Goal: Transaction & Acquisition: Purchase product/service

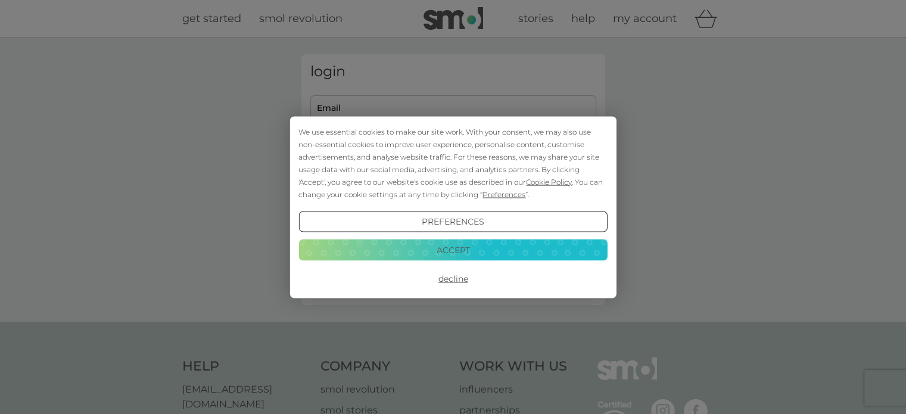
click at [445, 280] on button "Decline" at bounding box center [452, 278] width 308 height 21
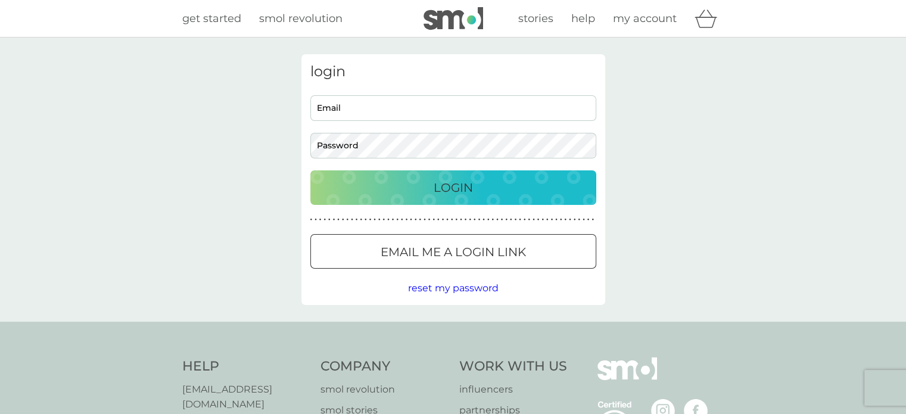
click at [444, 109] on input "Email" at bounding box center [453, 108] width 286 height 26
type input "sarahmould81@gmail.com"
click at [400, 197] on div "Login" at bounding box center [453, 187] width 262 height 19
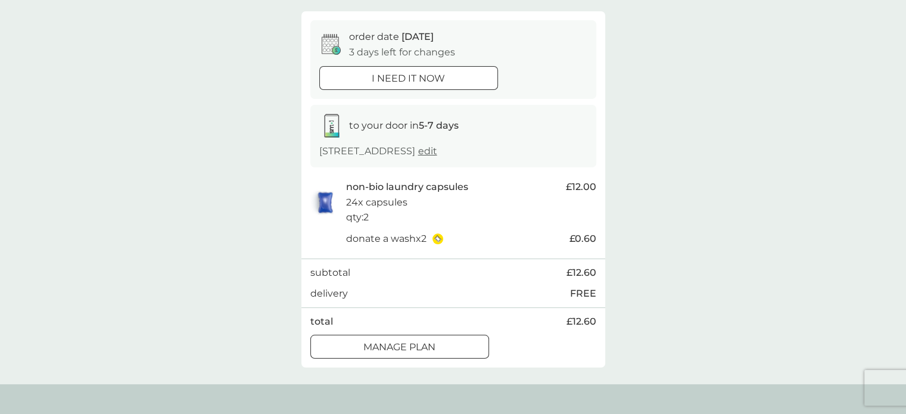
scroll to position [152, 0]
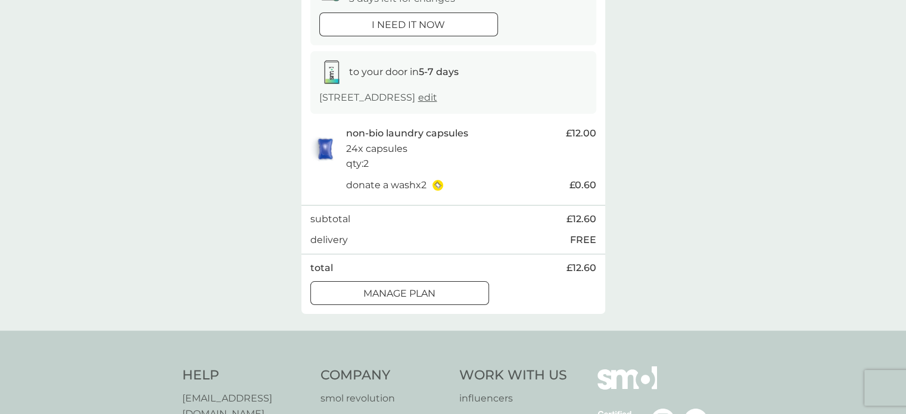
click at [420, 295] on p "Manage plan" at bounding box center [399, 293] width 72 height 15
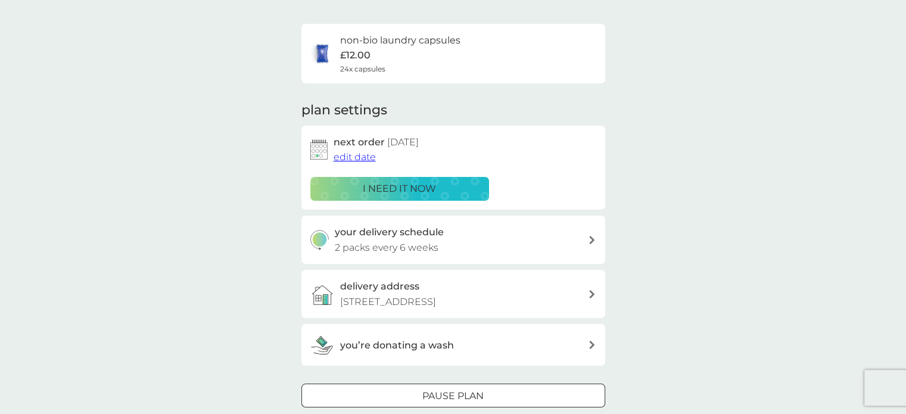
scroll to position [76, 0]
click at [488, 228] on div "your delivery schedule 2 packs every 6 weeks" at bounding box center [461, 239] width 253 height 30
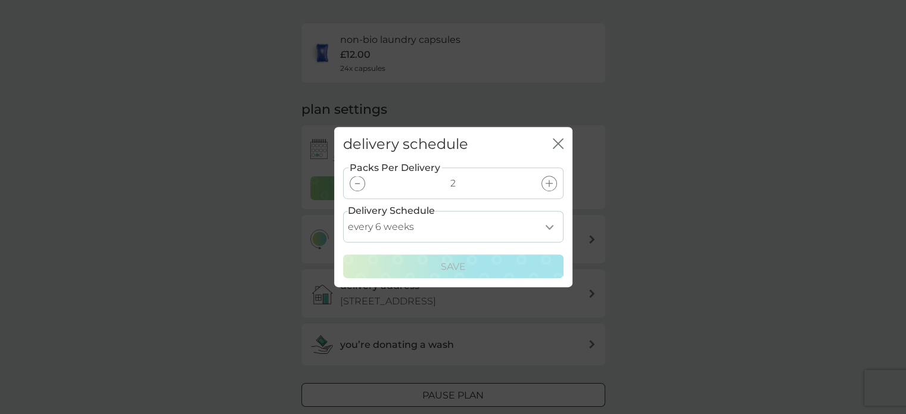
click at [488, 228] on select "every 1 week every 2 weeks every 3 weeks every 4 weeks every 5 weeks every 6 we…" at bounding box center [453, 227] width 220 height 32
select select "70"
click at [343, 211] on select "every 1 week every 2 weeks every 3 weeks every 4 weeks every 5 weeks every 6 we…" at bounding box center [453, 227] width 220 height 32
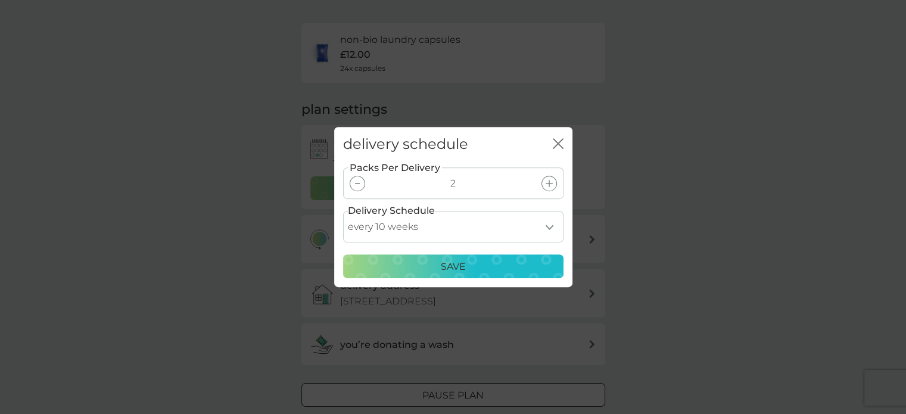
click at [441, 268] on p "Save" at bounding box center [453, 266] width 25 height 15
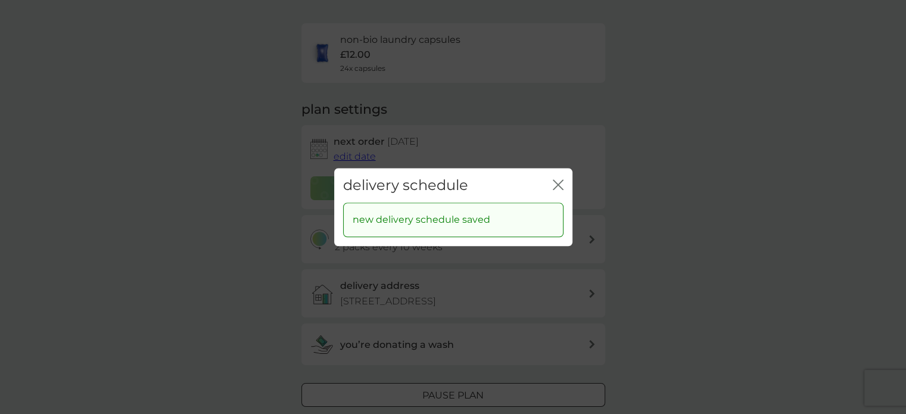
click at [555, 180] on icon "close" at bounding box center [558, 184] width 11 height 11
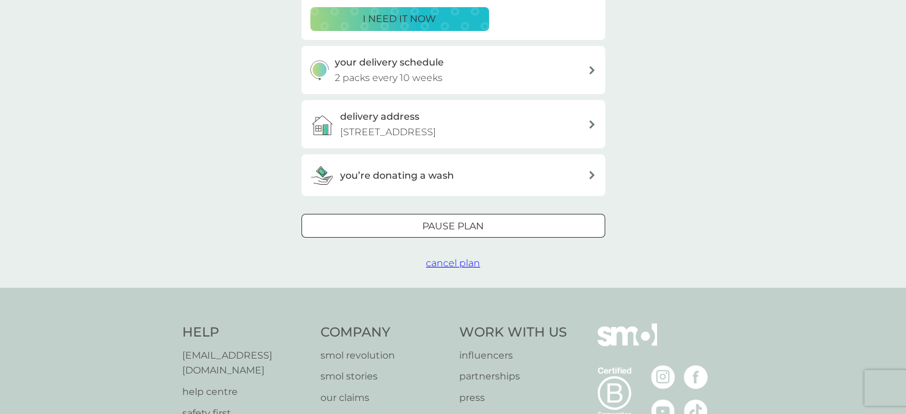
scroll to position [0, 0]
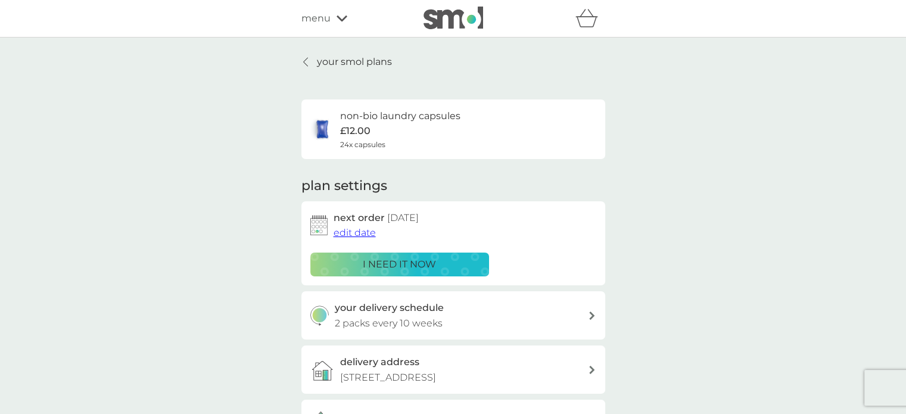
click at [328, 61] on p "your smol plans" at bounding box center [354, 61] width 75 height 15
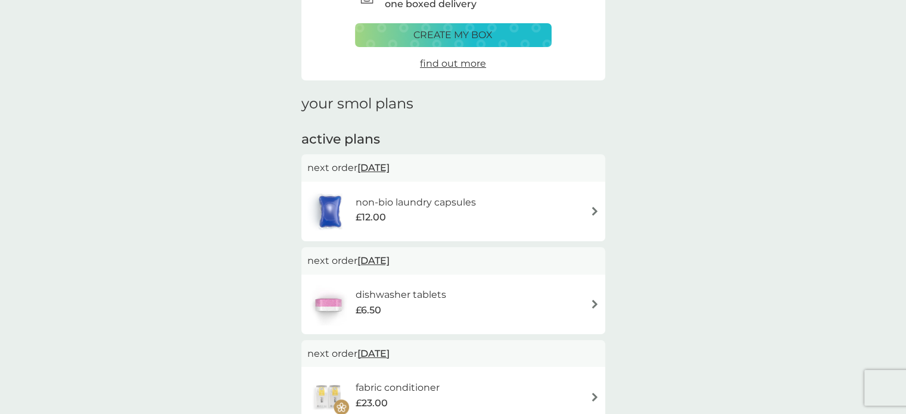
scroll to position [126, 0]
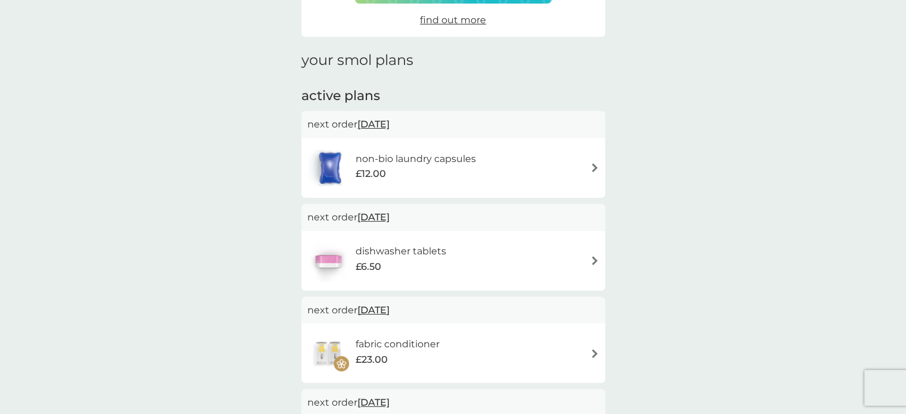
click at [394, 257] on h6 "dishwasher tablets" at bounding box center [401, 251] width 91 height 15
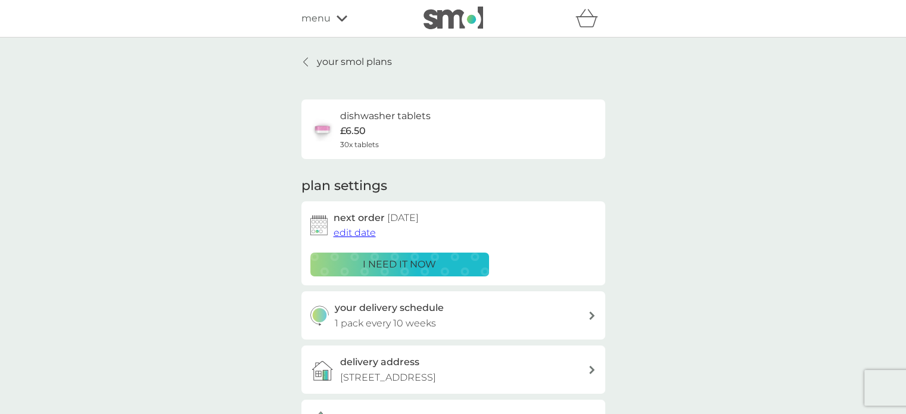
click at [396, 264] on p "i need it now" at bounding box center [399, 264] width 73 height 15
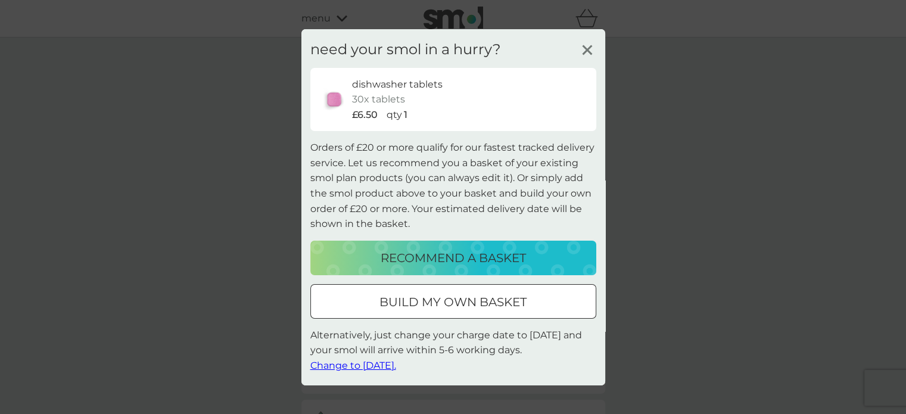
click at [396, 264] on p "recommend a basket" at bounding box center [453, 257] width 145 height 19
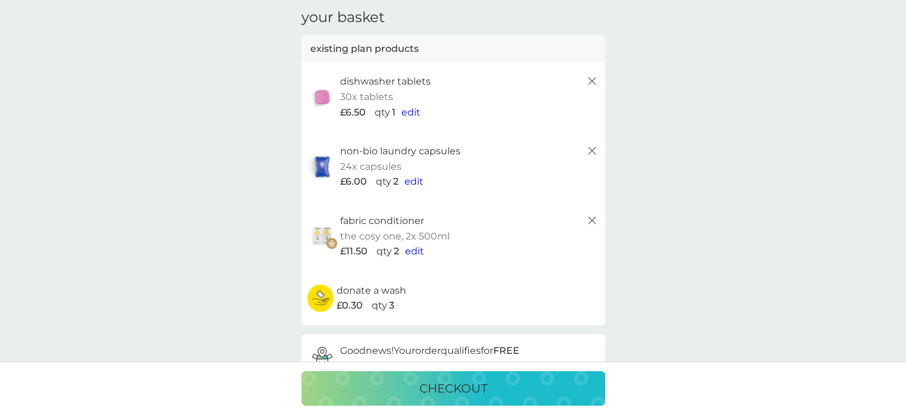
scroll to position [43, 0]
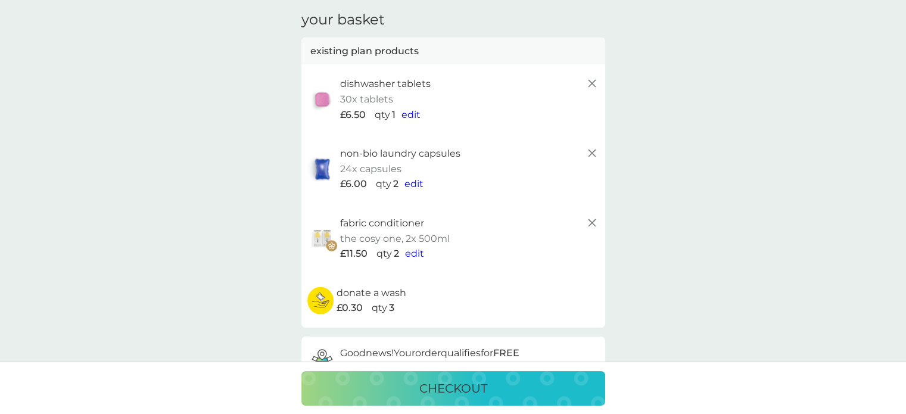
click at [407, 114] on span "edit" at bounding box center [410, 114] width 19 height 11
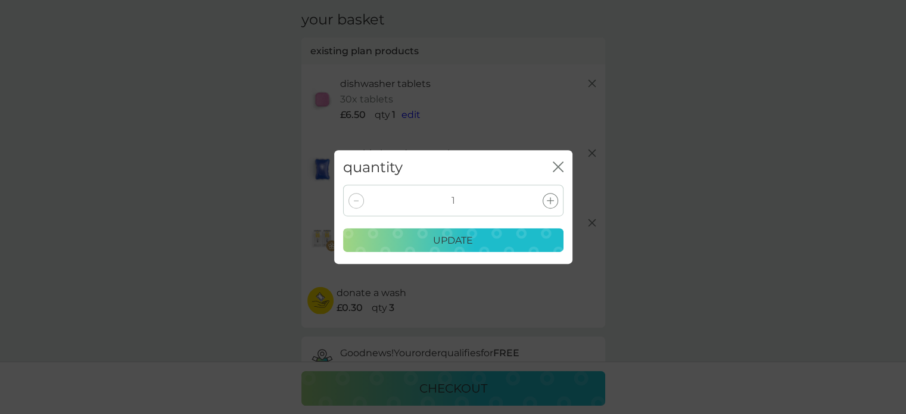
click at [551, 199] on icon at bounding box center [550, 200] width 7 height 7
click at [507, 242] on div "update" at bounding box center [453, 240] width 205 height 15
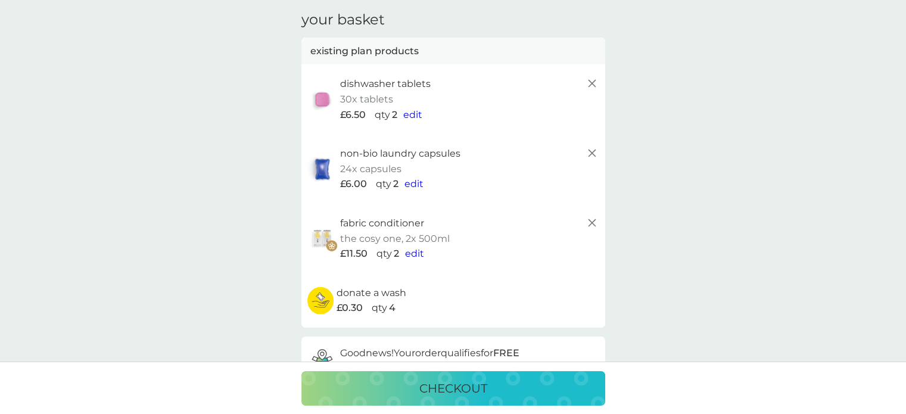
click at [422, 254] on span "edit" at bounding box center [414, 253] width 19 height 11
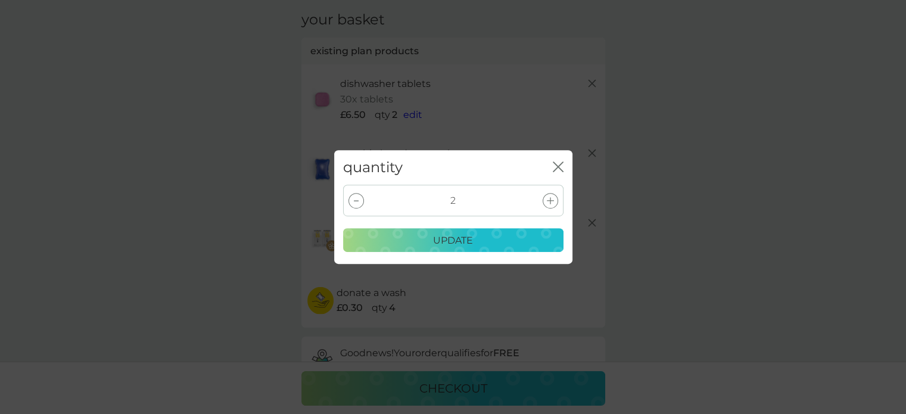
click at [357, 202] on div at bounding box center [355, 200] width 15 height 15
click at [400, 242] on div "update" at bounding box center [453, 240] width 205 height 15
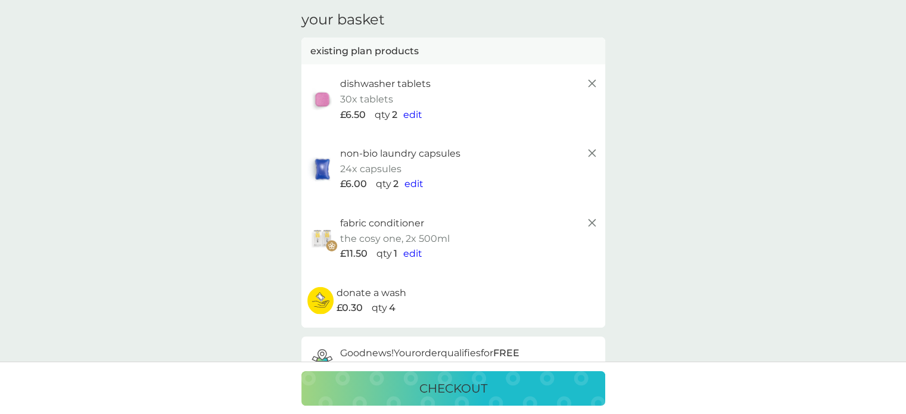
click at [416, 183] on span "edit" at bounding box center [413, 183] width 19 height 11
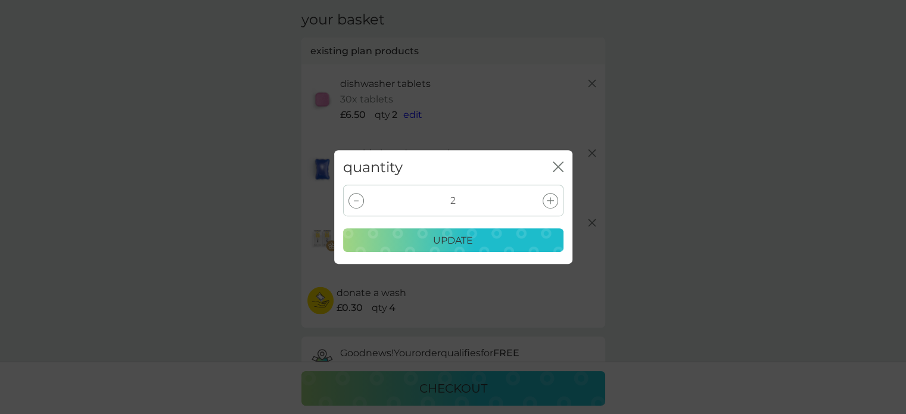
click at [356, 200] on icon at bounding box center [356, 200] width 5 height 1
click at [372, 241] on div "update" at bounding box center [453, 240] width 205 height 15
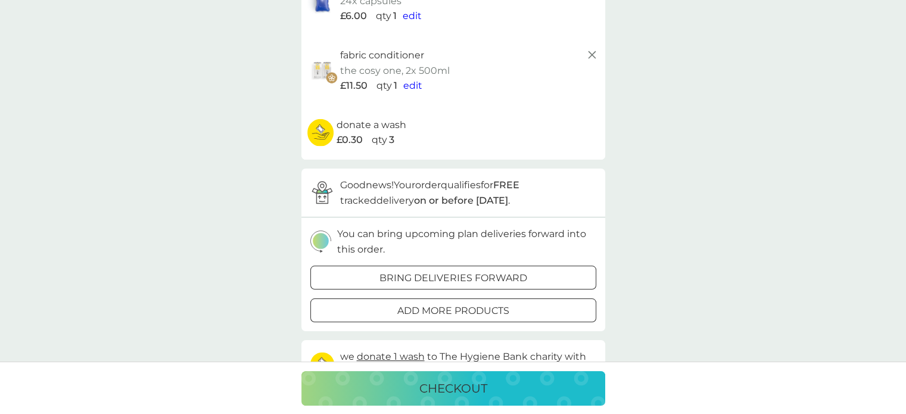
scroll to position [211, 0]
click at [360, 273] on div "bring deliveries forward" at bounding box center [453, 277] width 285 height 15
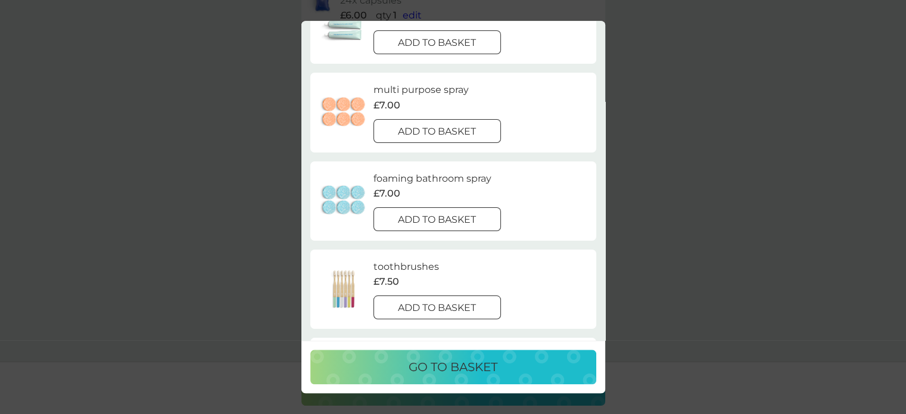
scroll to position [0, 0]
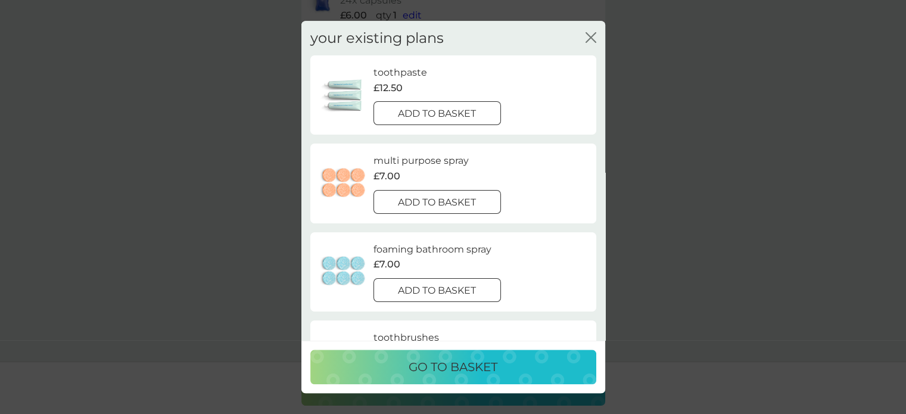
click at [593, 27] on div "your existing plans close" at bounding box center [453, 38] width 286 height 35
click at [591, 32] on icon "close" at bounding box center [590, 37] width 11 height 11
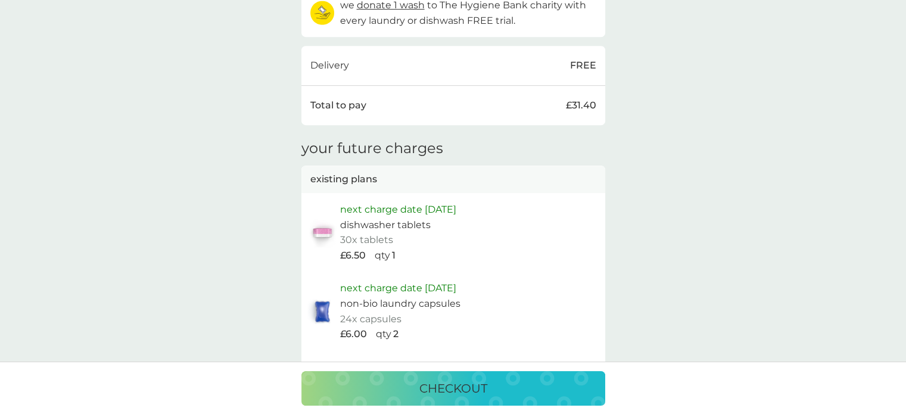
scroll to position [572, 0]
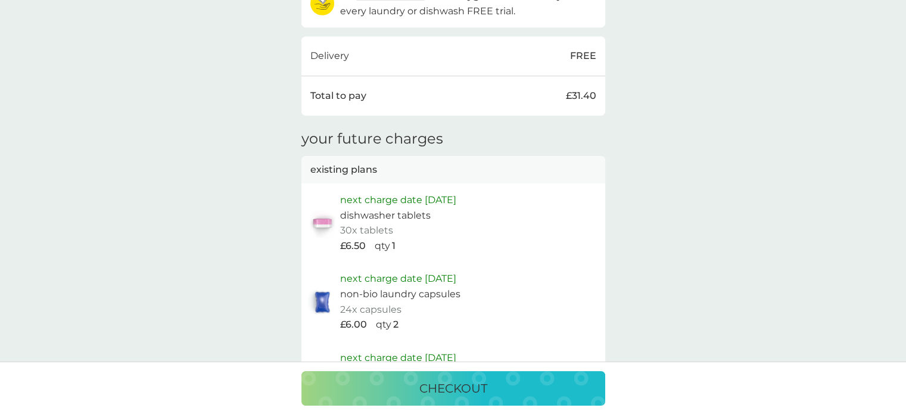
click at [448, 385] on p "checkout" at bounding box center [453, 388] width 68 height 19
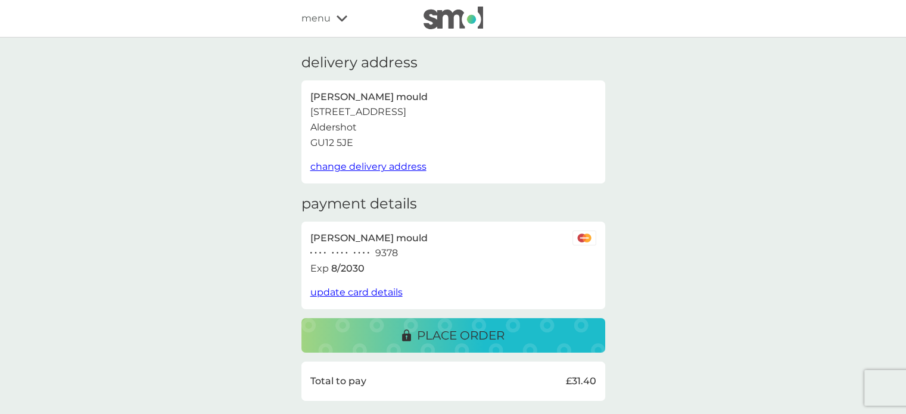
click at [447, 334] on p "place order" at bounding box center [461, 335] width 88 height 19
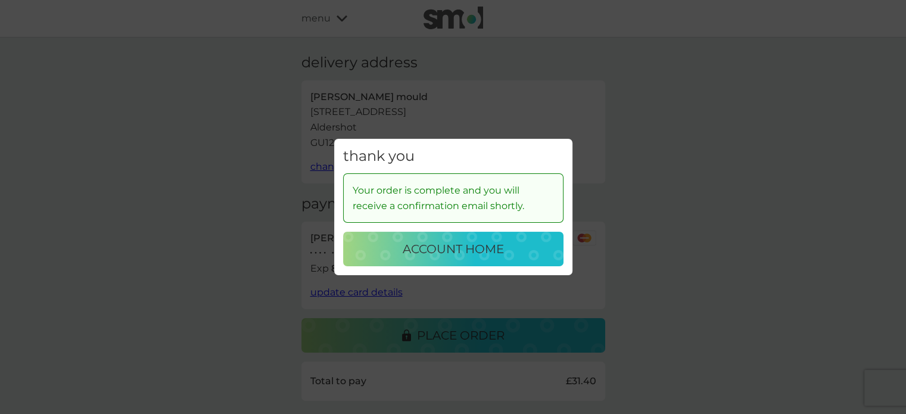
click at [450, 251] on p "account home" at bounding box center [453, 248] width 101 height 19
